Goal: Complete application form: Complete application form

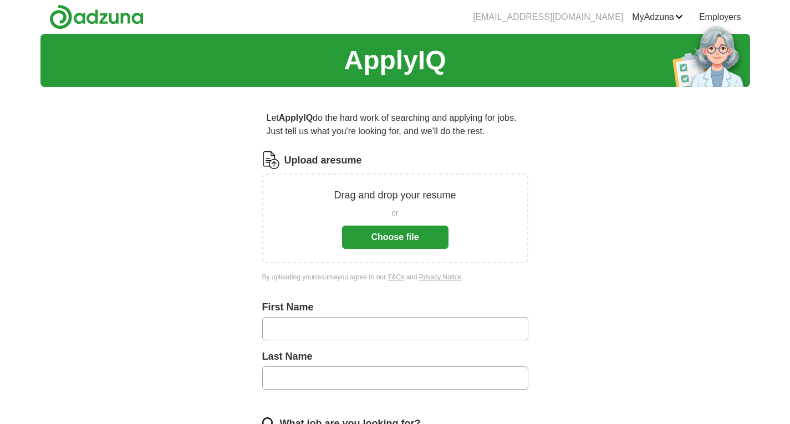
click at [396, 231] on button "Choose file" at bounding box center [395, 237] width 106 height 23
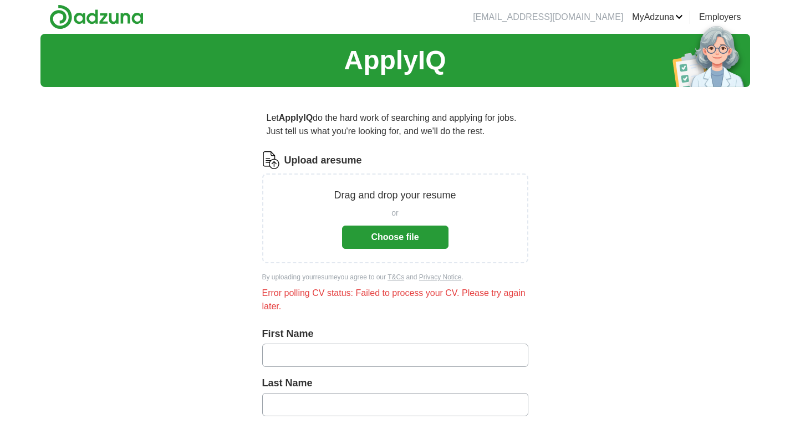
click at [397, 235] on button "Choose file" at bounding box center [395, 237] width 106 height 23
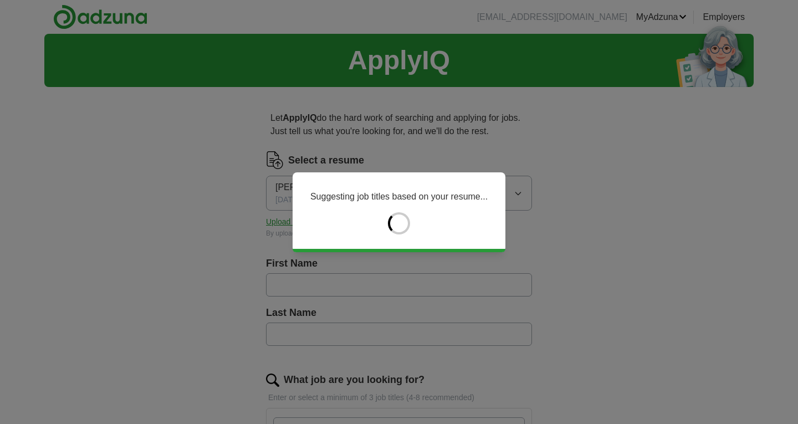
type input "********"
type input "****"
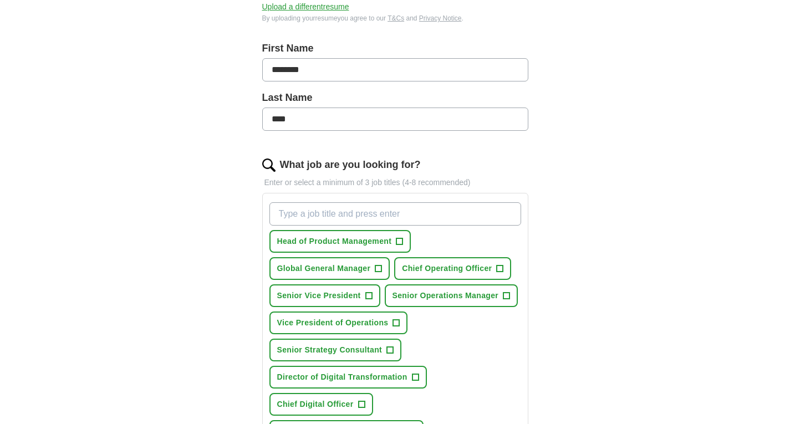
scroll to position [216, 0]
click at [500, 269] on span "+" at bounding box center [500, 268] width 7 height 9
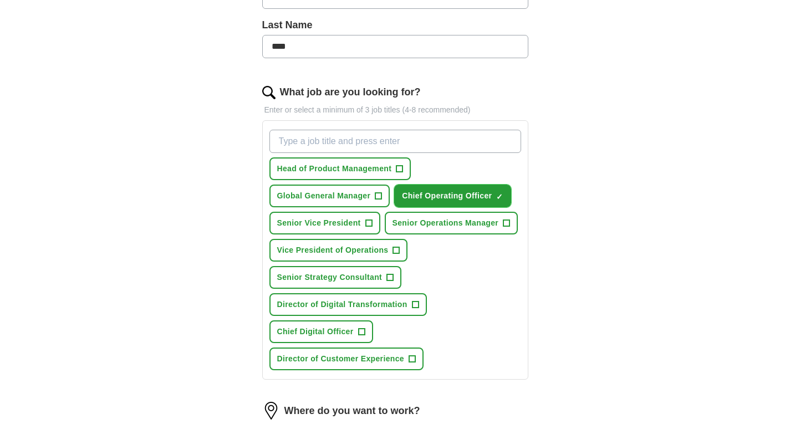
scroll to position [289, 0]
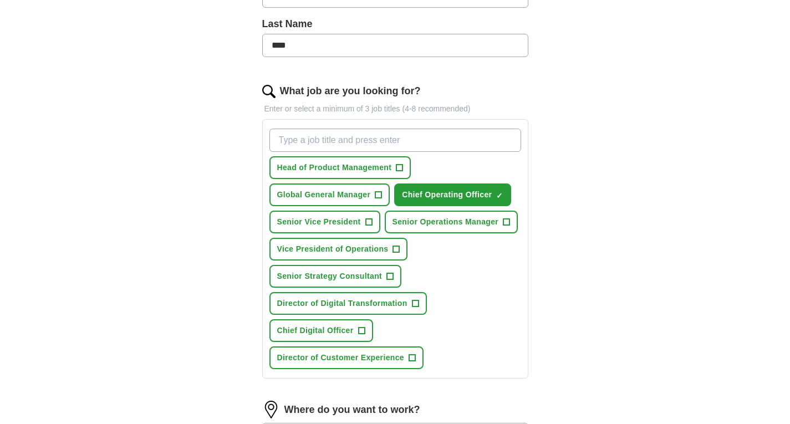
click at [320, 141] on input "What job are you looking for?" at bounding box center [395, 140] width 252 height 23
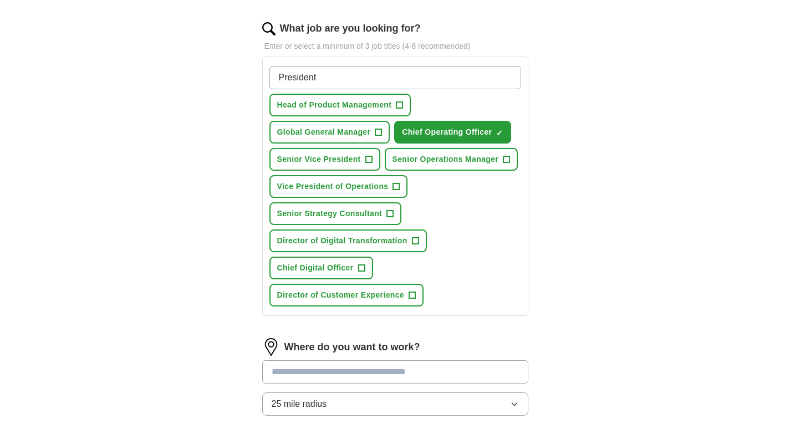
scroll to position [352, 0]
type input "President"
click at [362, 263] on span "+" at bounding box center [361, 267] width 7 height 9
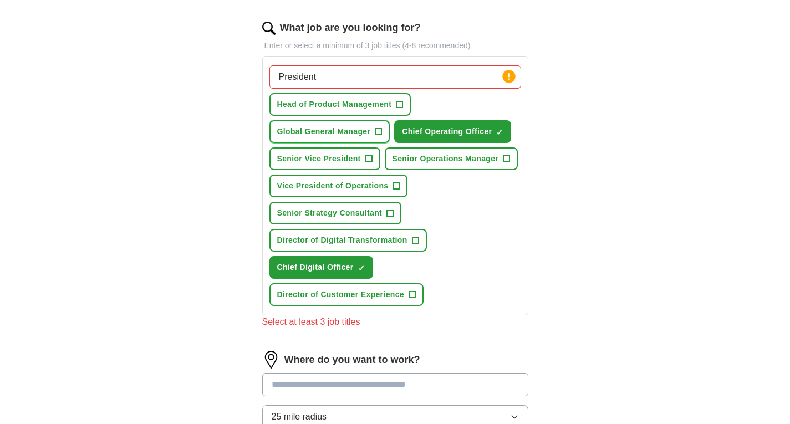
click at [378, 141] on button "Global General Manager +" at bounding box center [329, 131] width 121 height 23
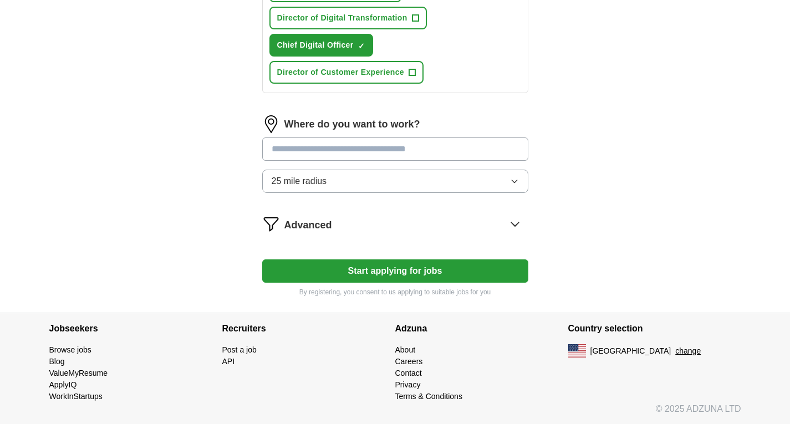
scroll to position [575, 0]
click at [359, 156] on input at bounding box center [395, 148] width 266 height 23
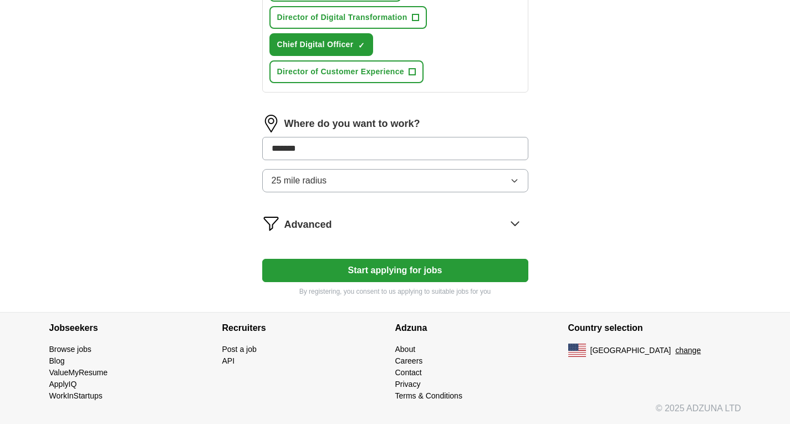
type input "********"
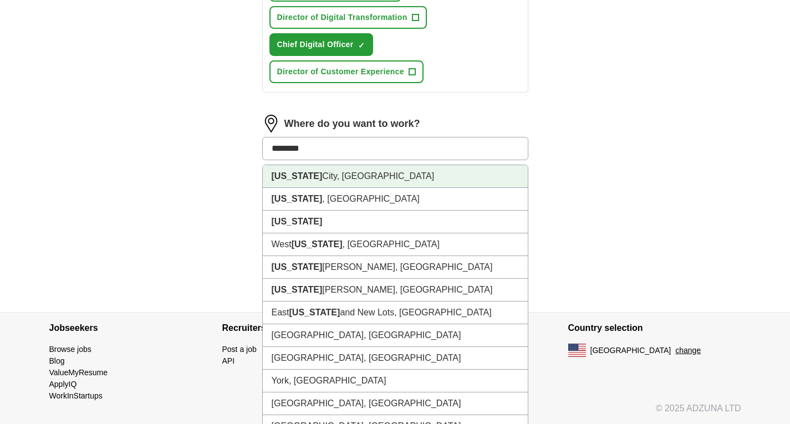
click at [349, 171] on li "[US_STATE][GEOGRAPHIC_DATA], [GEOGRAPHIC_DATA]" at bounding box center [395, 176] width 265 height 23
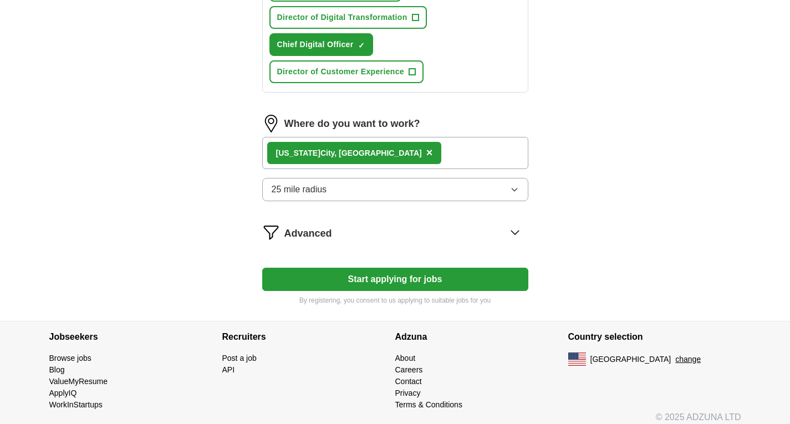
click at [391, 153] on div "[US_STATE][GEOGRAPHIC_DATA], [GEOGRAPHIC_DATA] ×" at bounding box center [395, 153] width 266 height 32
click at [358, 186] on button "25 mile radius" at bounding box center [395, 189] width 266 height 23
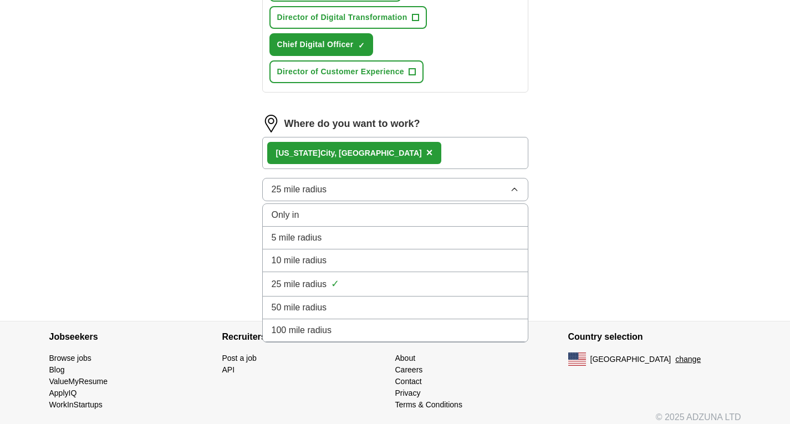
click at [309, 301] on li "50 mile radius" at bounding box center [395, 308] width 265 height 23
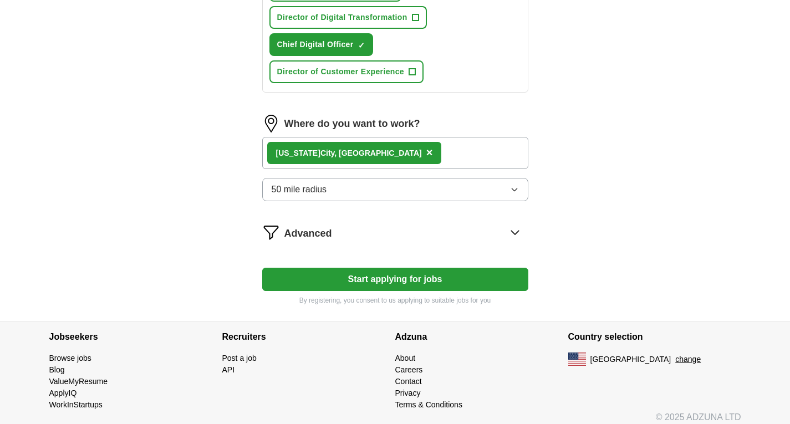
click at [393, 151] on div "[US_STATE][GEOGRAPHIC_DATA], [GEOGRAPHIC_DATA] ×" at bounding box center [395, 153] width 266 height 32
click at [394, 157] on div "[US_STATE][GEOGRAPHIC_DATA], [GEOGRAPHIC_DATA] ×" at bounding box center [395, 153] width 266 height 32
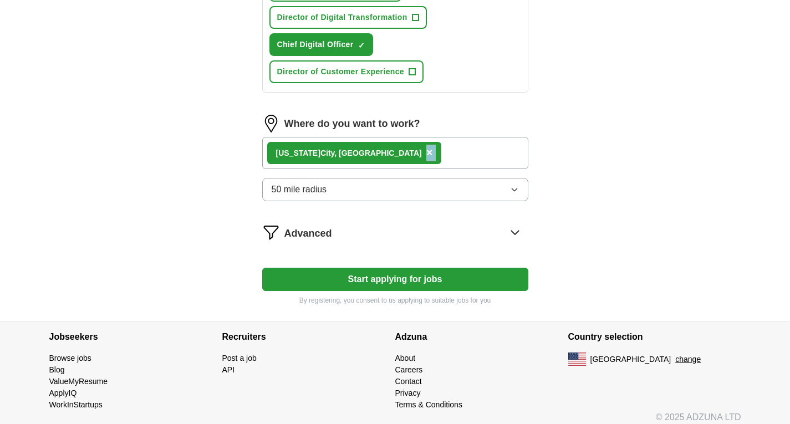
click at [394, 157] on div "[US_STATE][GEOGRAPHIC_DATA], [GEOGRAPHIC_DATA] ×" at bounding box center [395, 153] width 266 height 32
click at [393, 157] on div "[US_STATE][GEOGRAPHIC_DATA], [GEOGRAPHIC_DATA] ×" at bounding box center [395, 153] width 266 height 32
click at [382, 142] on div "[US_STATE][GEOGRAPHIC_DATA], [GEOGRAPHIC_DATA] ×" at bounding box center [395, 153] width 266 height 32
click at [399, 151] on div "[US_STATE][GEOGRAPHIC_DATA], [GEOGRAPHIC_DATA] ×" at bounding box center [395, 153] width 266 height 32
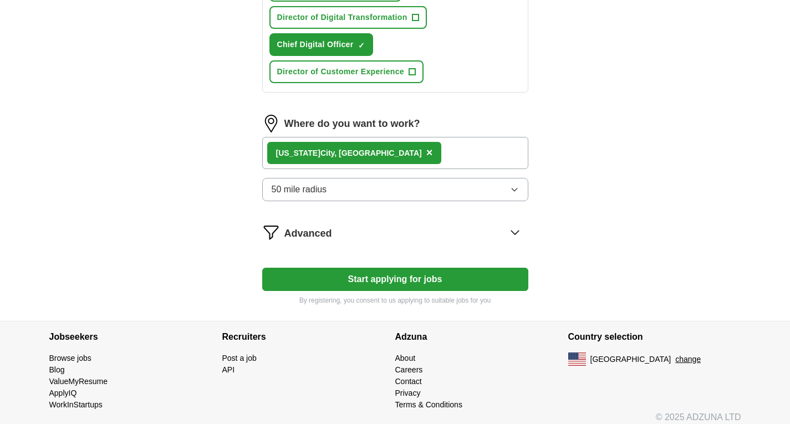
click at [373, 181] on button "50 mile radius" at bounding box center [395, 189] width 266 height 23
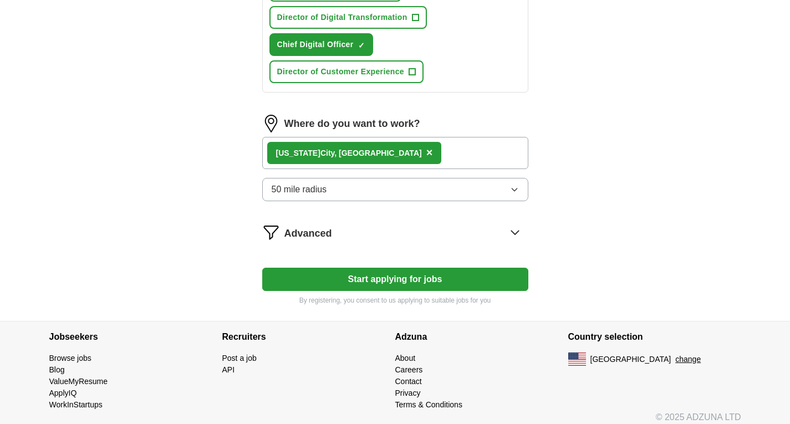
click at [347, 281] on button "Start applying for jobs" at bounding box center [395, 279] width 266 height 23
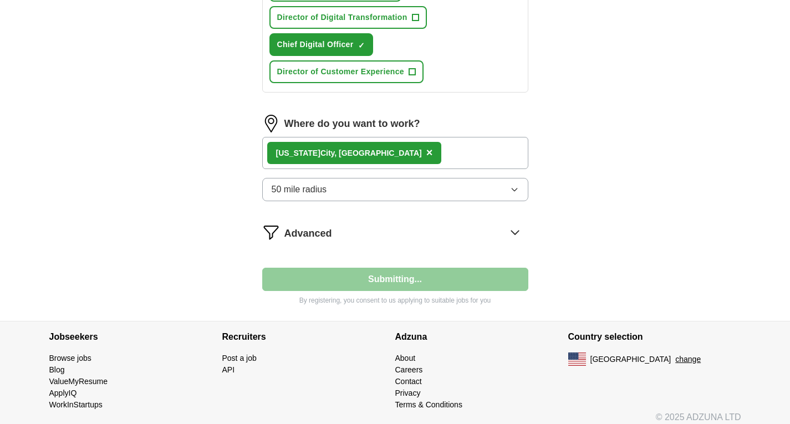
select select "**"
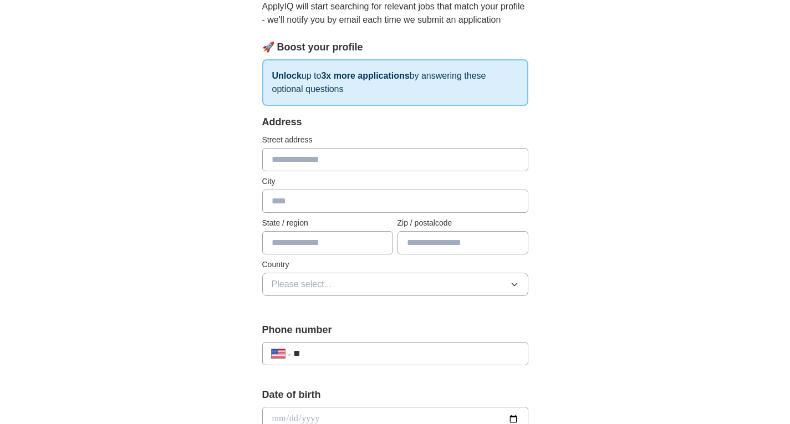
scroll to position [120, 0]
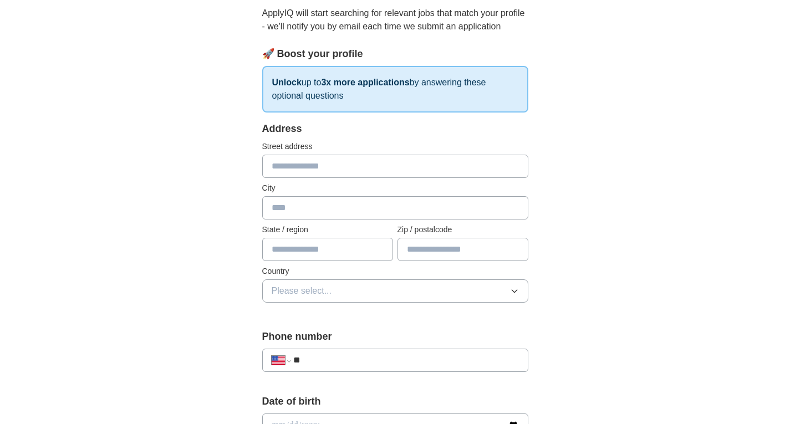
click at [302, 168] on input "text" at bounding box center [395, 166] width 266 height 23
type input "**********"
type input "**"
type input "**********"
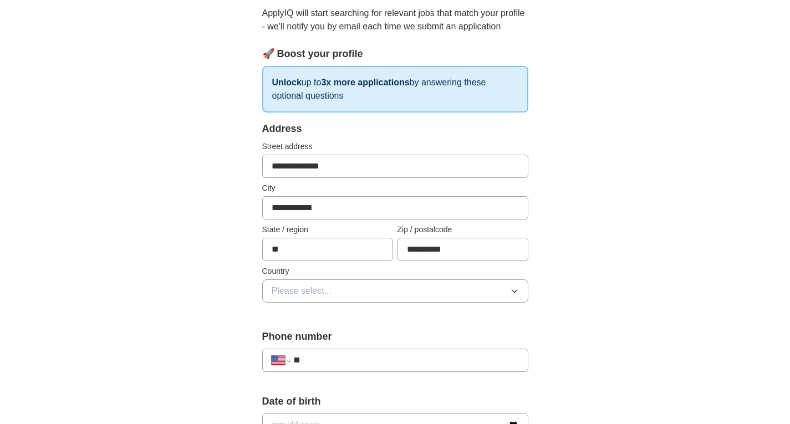
click at [294, 288] on span "Please select..." at bounding box center [302, 290] width 60 height 13
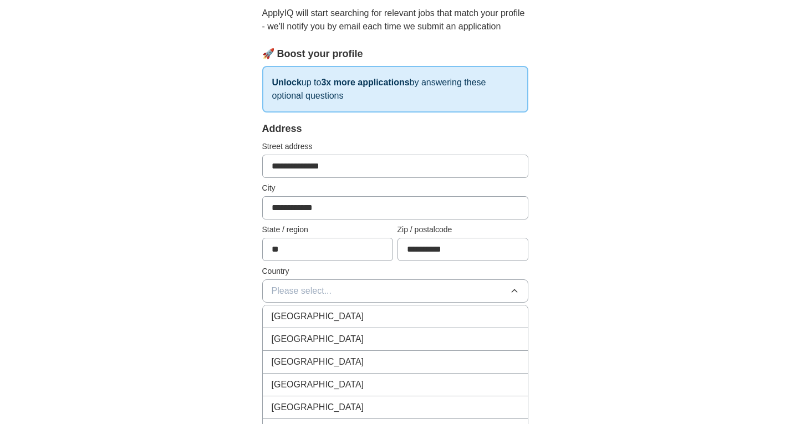
click at [288, 334] on span "[GEOGRAPHIC_DATA]" at bounding box center [318, 339] width 93 height 13
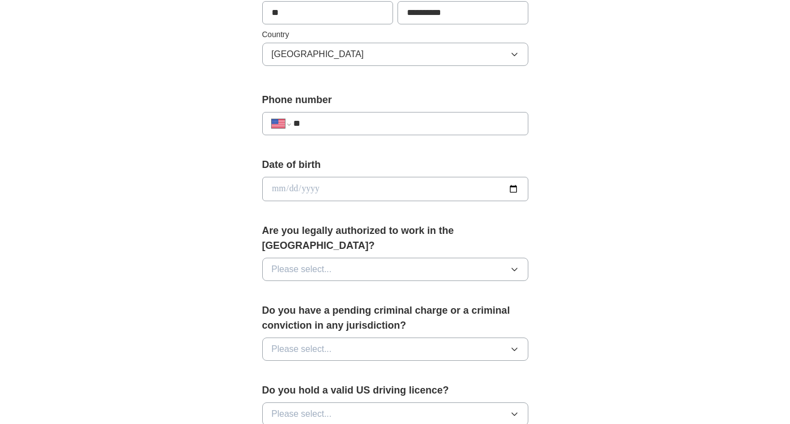
scroll to position [357, 0]
click at [349, 125] on input "**" at bounding box center [405, 122] width 225 height 13
type input "**********"
click at [307, 262] on span "Please select..." at bounding box center [302, 268] width 60 height 13
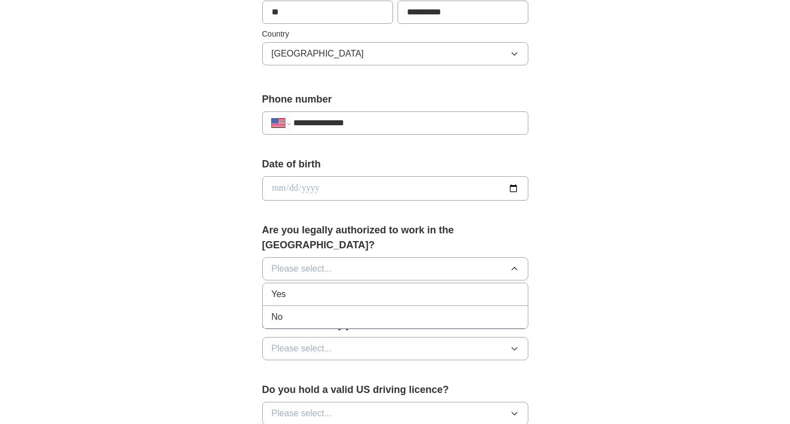
click at [294, 288] on div "Yes" at bounding box center [395, 294] width 247 height 13
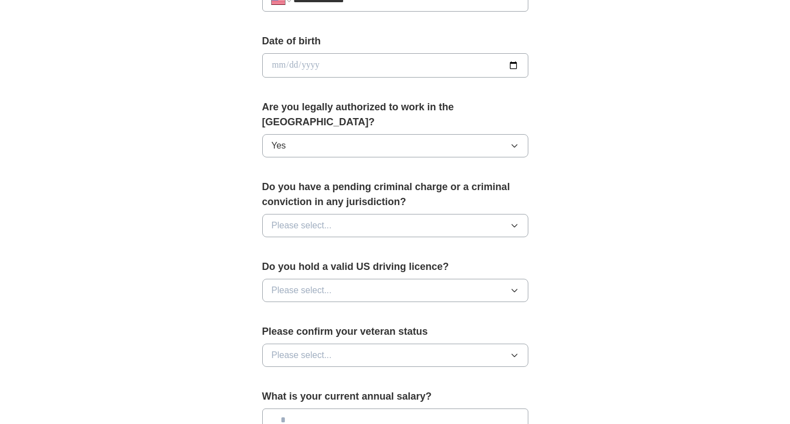
scroll to position [481, 0]
click at [293, 218] on span "Please select..." at bounding box center [302, 224] width 60 height 13
click at [289, 267] on div "No" at bounding box center [395, 273] width 247 height 13
click at [293, 283] on span "Please select..." at bounding box center [302, 289] width 60 height 13
click at [291, 309] on div "Yes" at bounding box center [395, 315] width 247 height 13
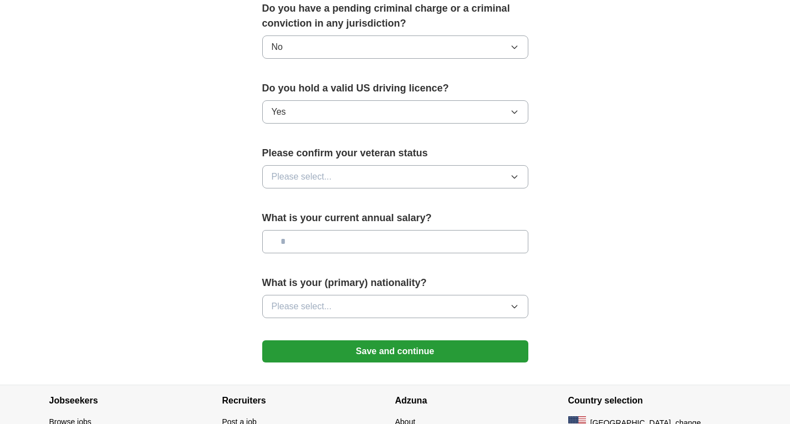
scroll to position [663, 0]
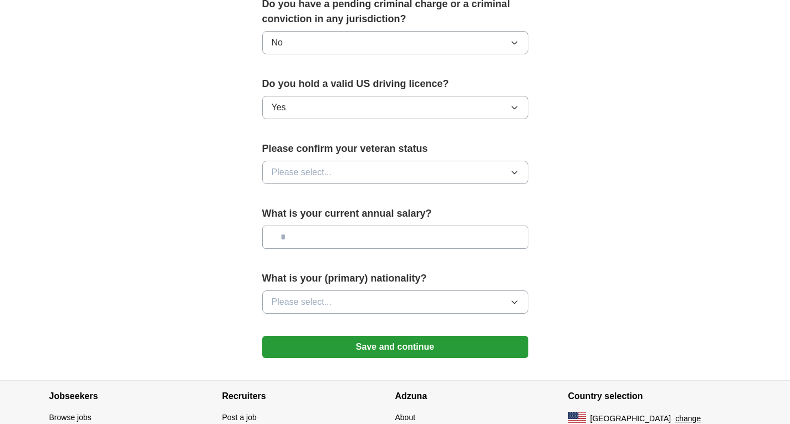
click at [314, 166] on span "Please select..." at bounding box center [302, 172] width 60 height 13
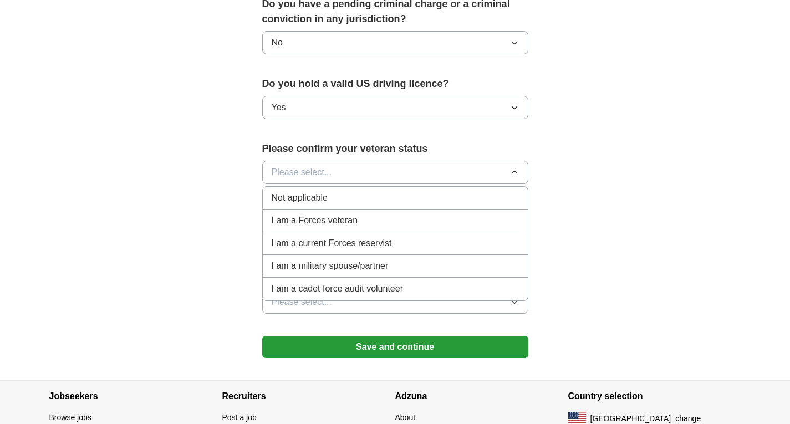
scroll to position [716, 0]
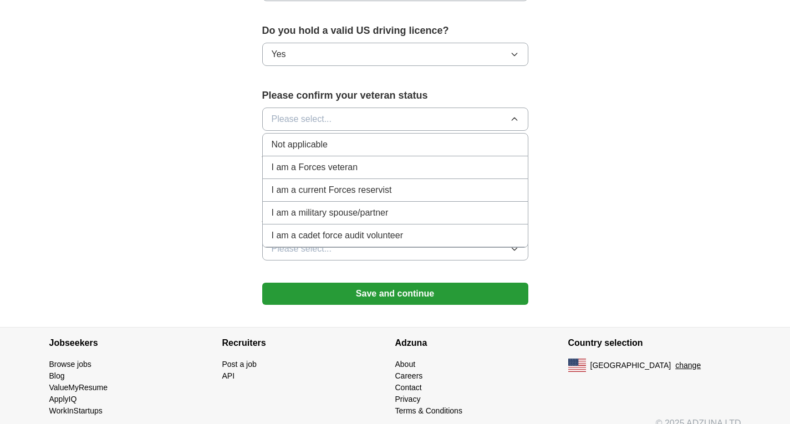
click at [299, 138] on span "Not applicable" at bounding box center [300, 144] width 56 height 13
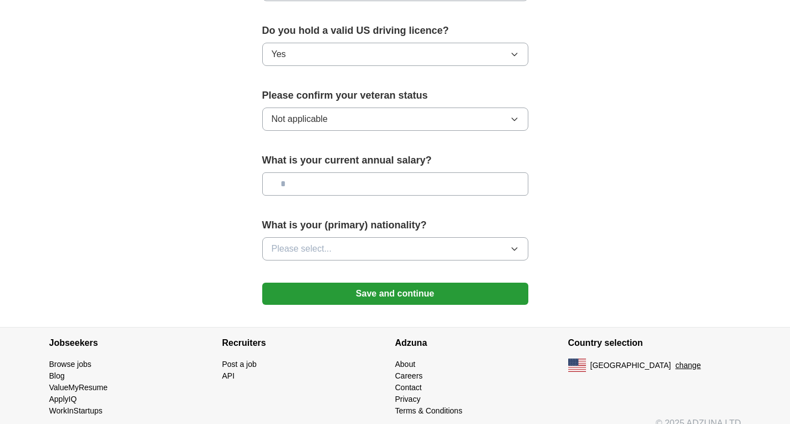
click at [296, 283] on button "Save and continue" at bounding box center [395, 294] width 266 height 22
